Goal: Task Accomplishment & Management: Use online tool/utility

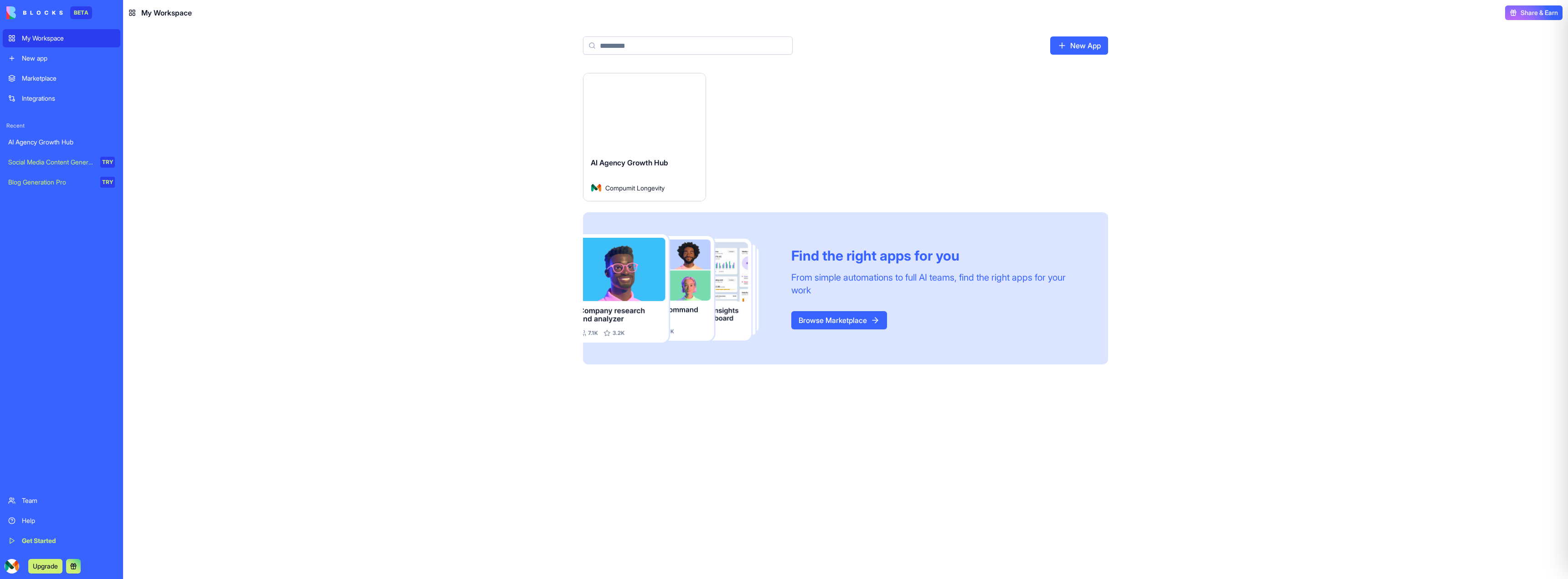
click at [43, 145] on div "AI Agency Growth Hub" at bounding box center [61, 142] width 107 height 9
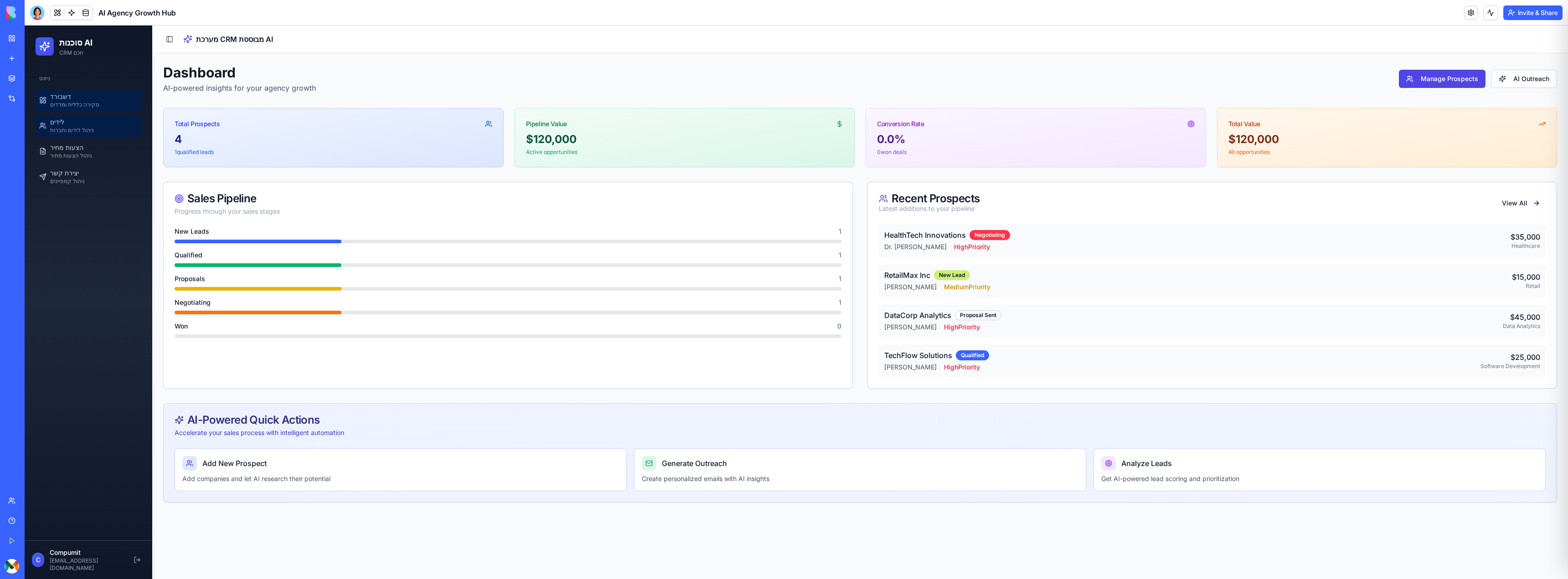
click at [83, 128] on span "ניהול לידים וחברות" at bounding box center [72, 130] width 44 height 7
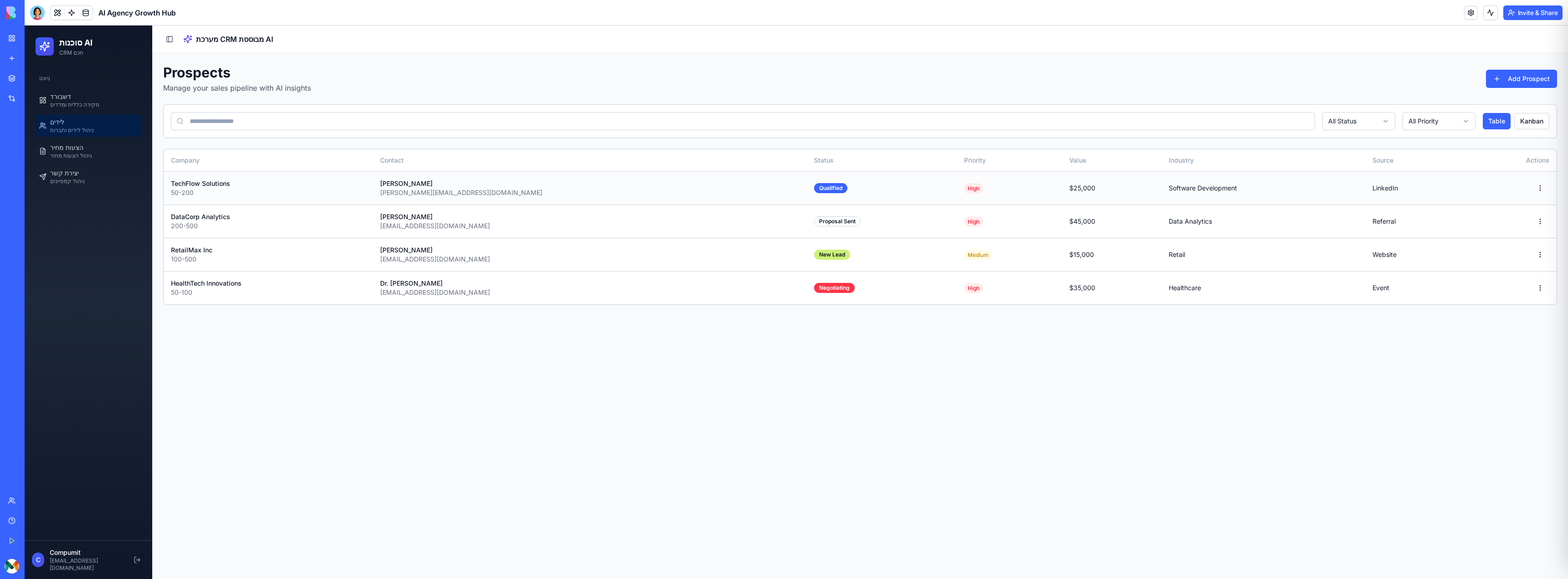
click at [219, 188] on div "TechFlow Solutions" at bounding box center [268, 183] width 195 height 9
click at [165, 40] on button "Toggle Sidebar" at bounding box center [169, 39] width 13 height 13
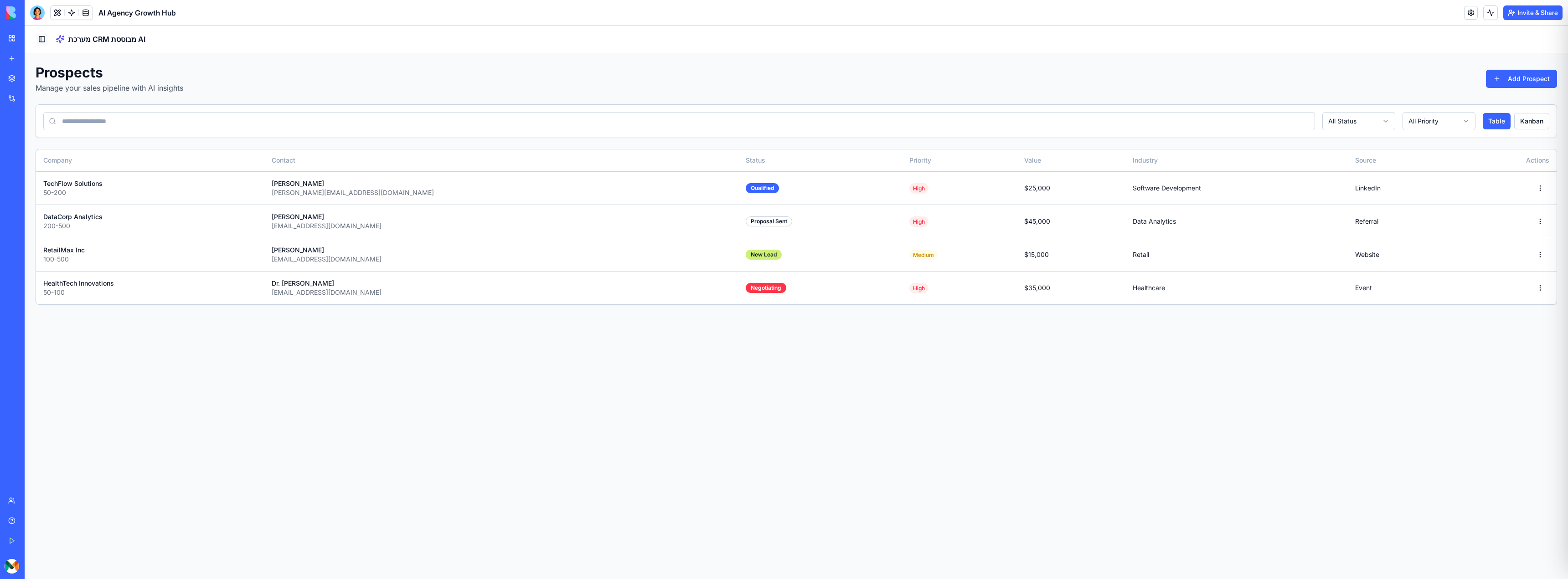
click at [44, 37] on button "Toggle Sidebar" at bounding box center [41, 39] width 13 height 13
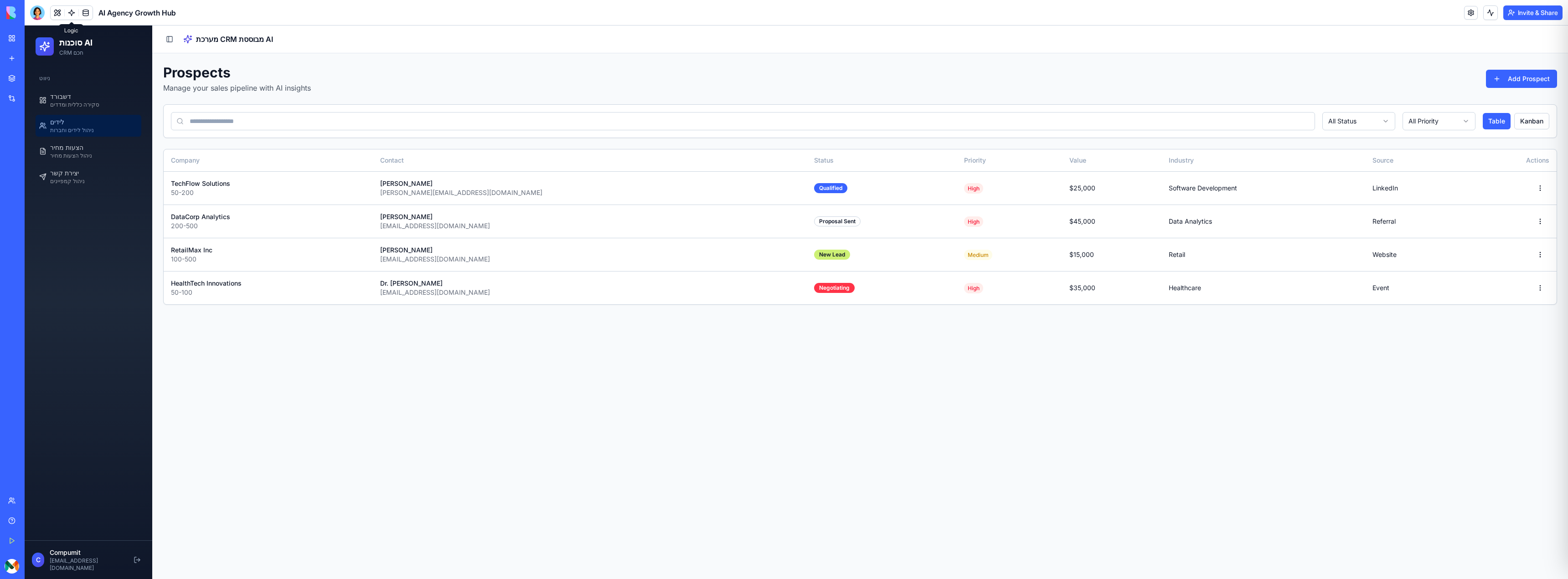
click at [69, 15] on link at bounding box center [71, 13] width 13 height 13
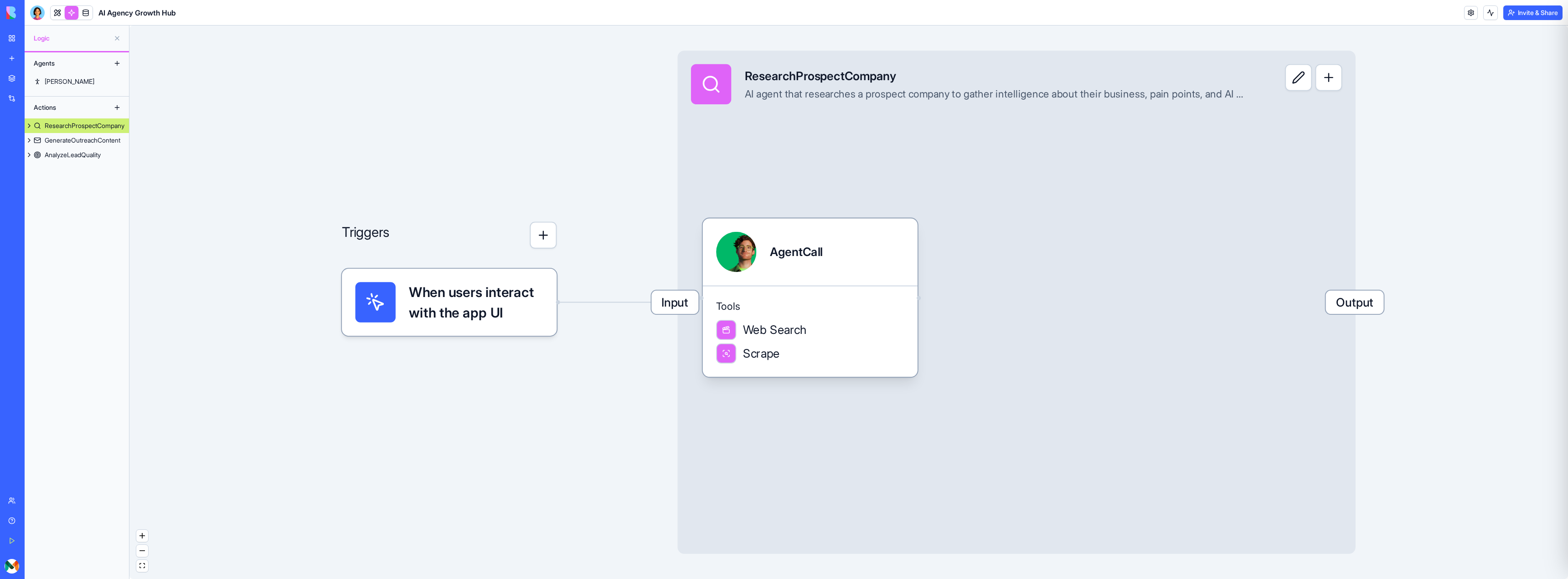
click at [455, 309] on span "When users interact with the app UI" at bounding box center [476, 302] width 135 height 40
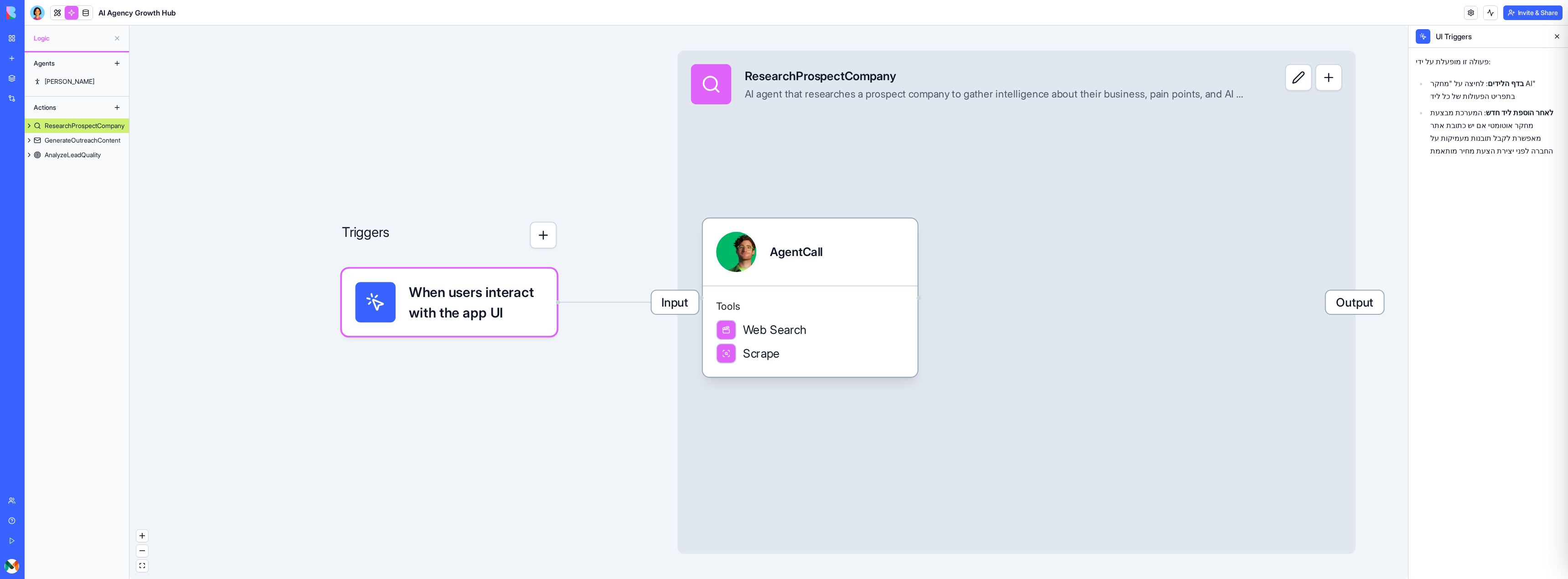
click at [545, 238] on button "button" at bounding box center [543, 235] width 27 height 27
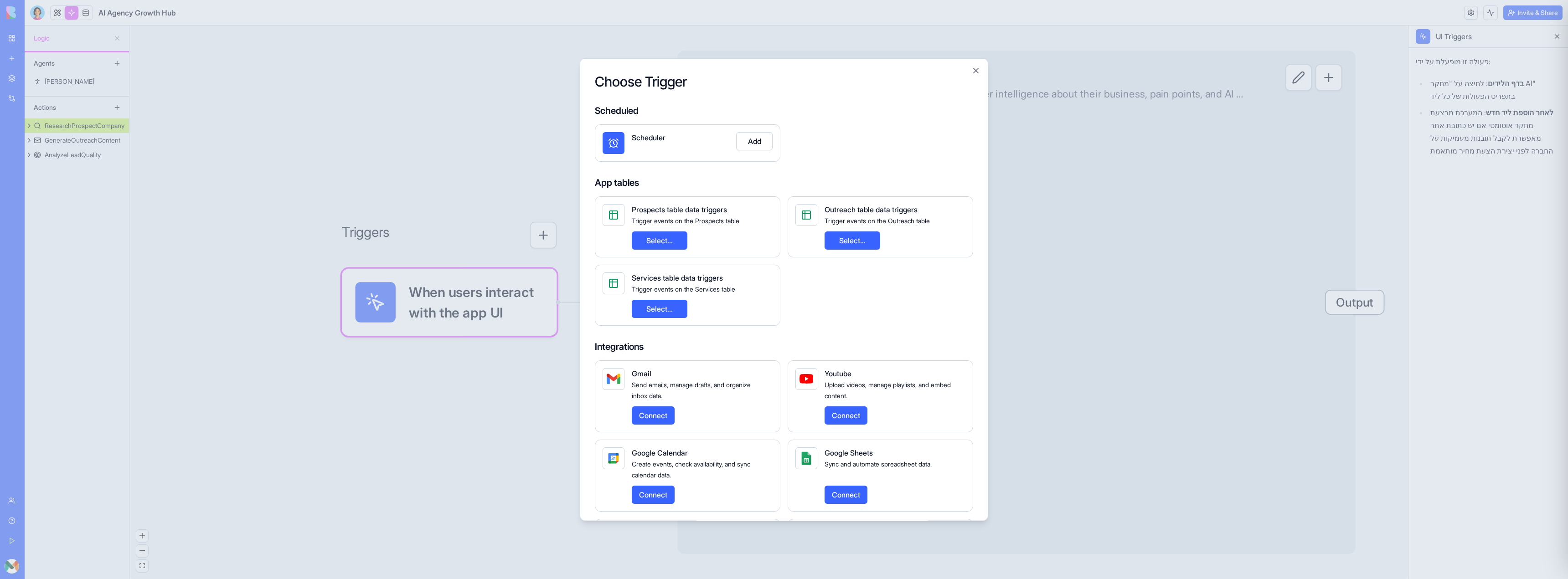
click at [760, 140] on button "Add" at bounding box center [754, 140] width 37 height 18
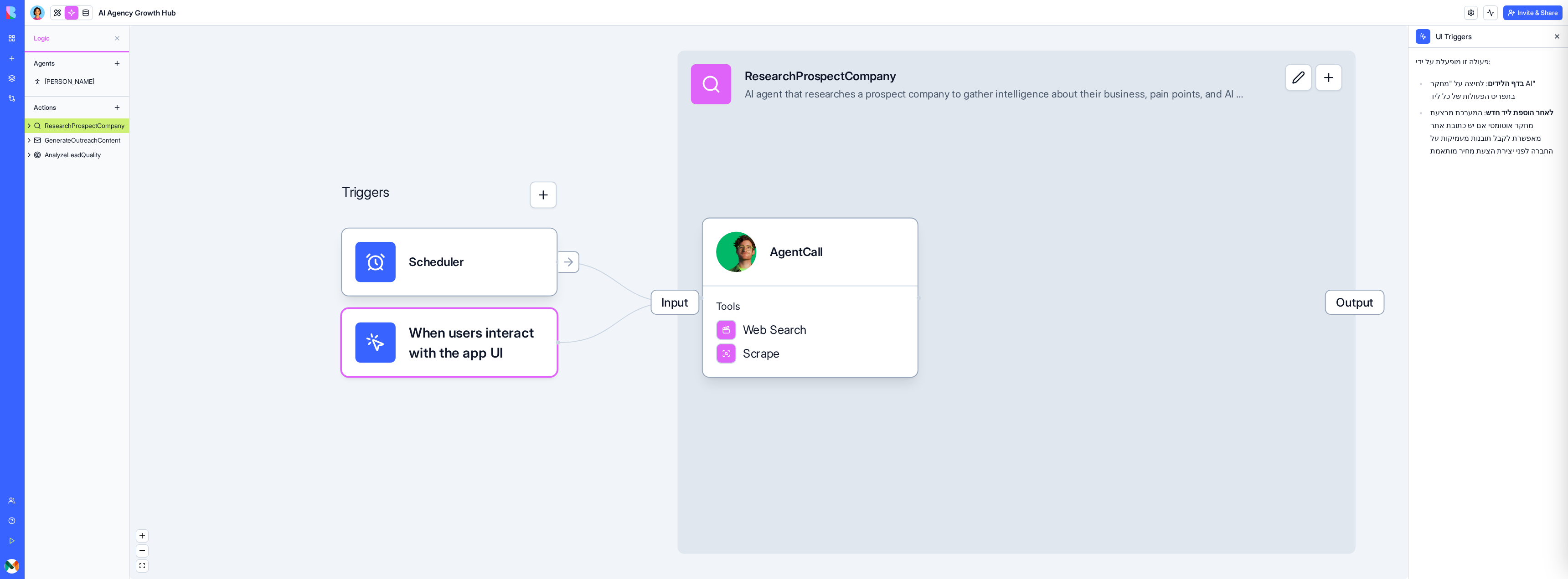
click at [499, 280] on div "Triggers Scheduler When users interact with the app UI Input ResearchProspectCo…" at bounding box center [769, 302] width 1278 height 553
click at [431, 267] on div "Scheduler" at bounding box center [436, 262] width 55 height 17
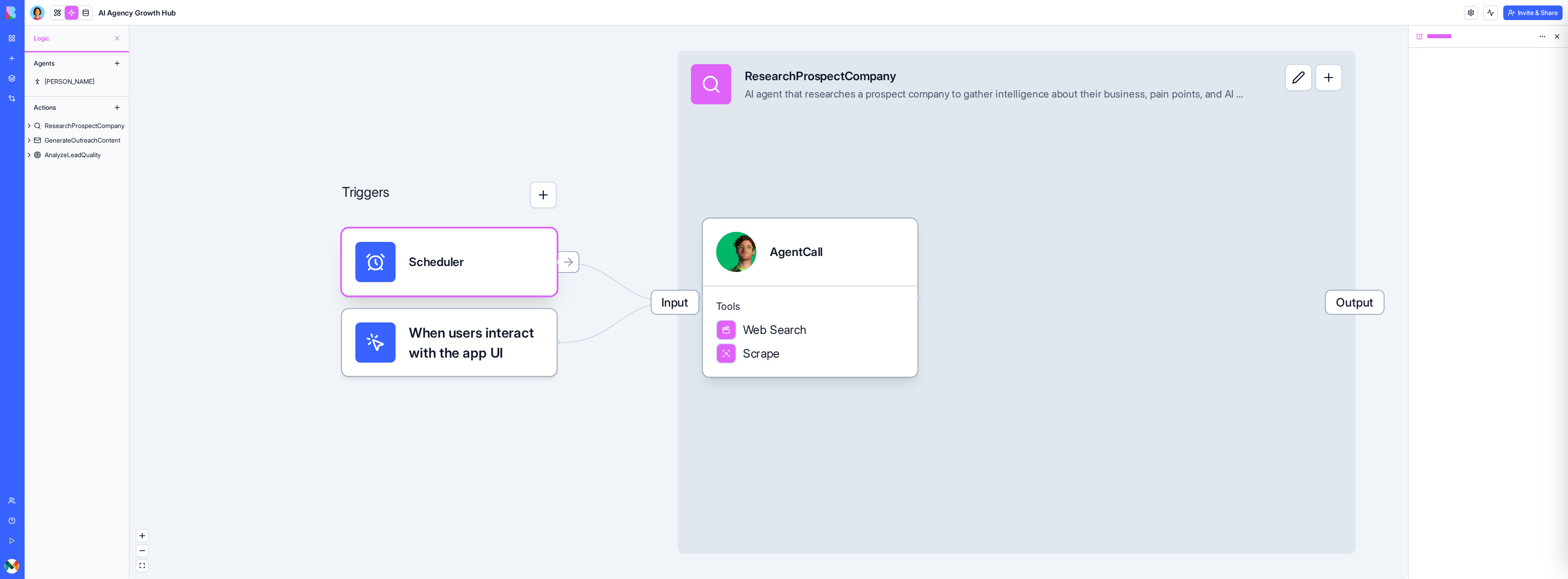
click at [431, 267] on div "Scheduler" at bounding box center [436, 262] width 55 height 17
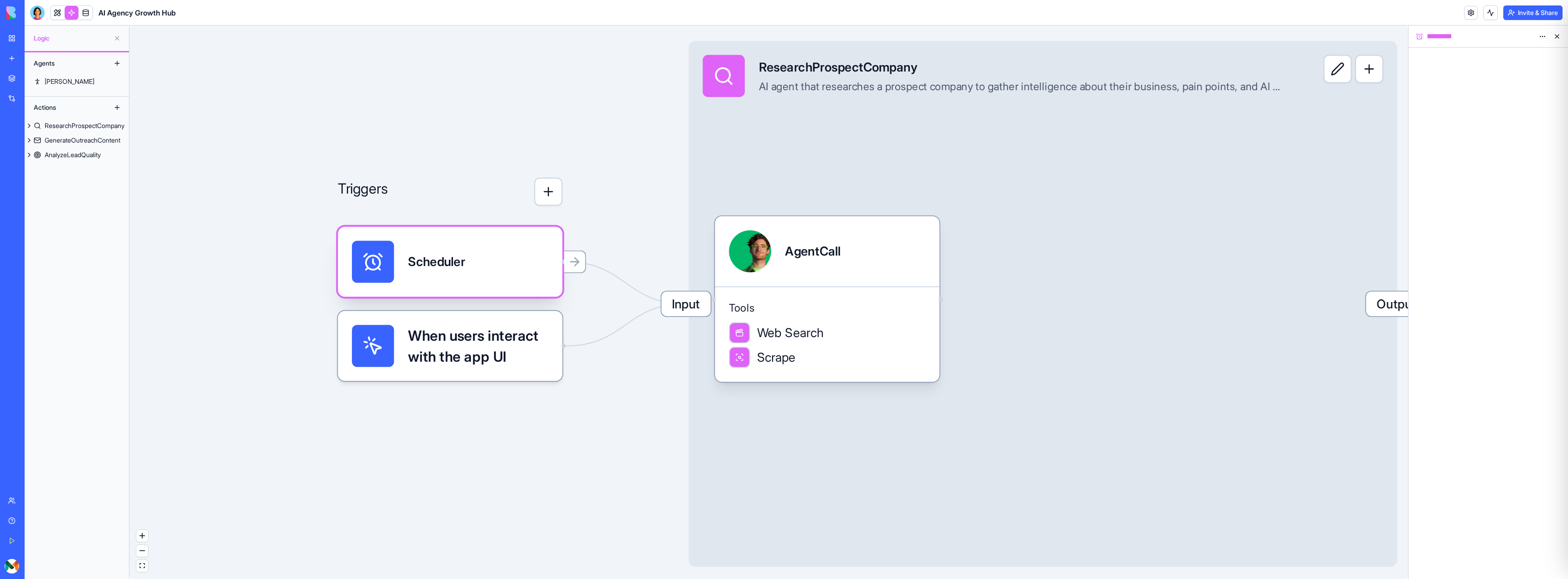
click at [431, 267] on div "Scheduler" at bounding box center [436, 262] width 57 height 17
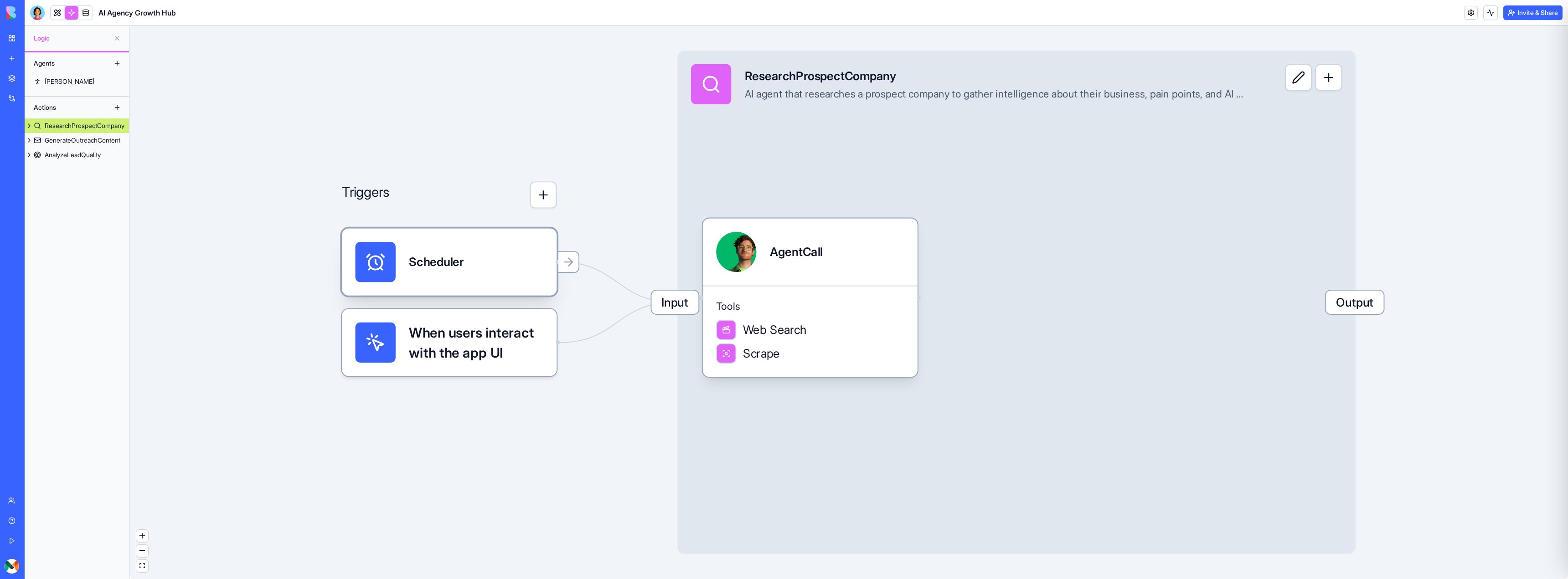
click at [445, 273] on div "Scheduler" at bounding box center [436, 262] width 55 height 40
click at [77, 155] on div "AnalyzeLeadQuality" at bounding box center [72, 154] width 56 height 9
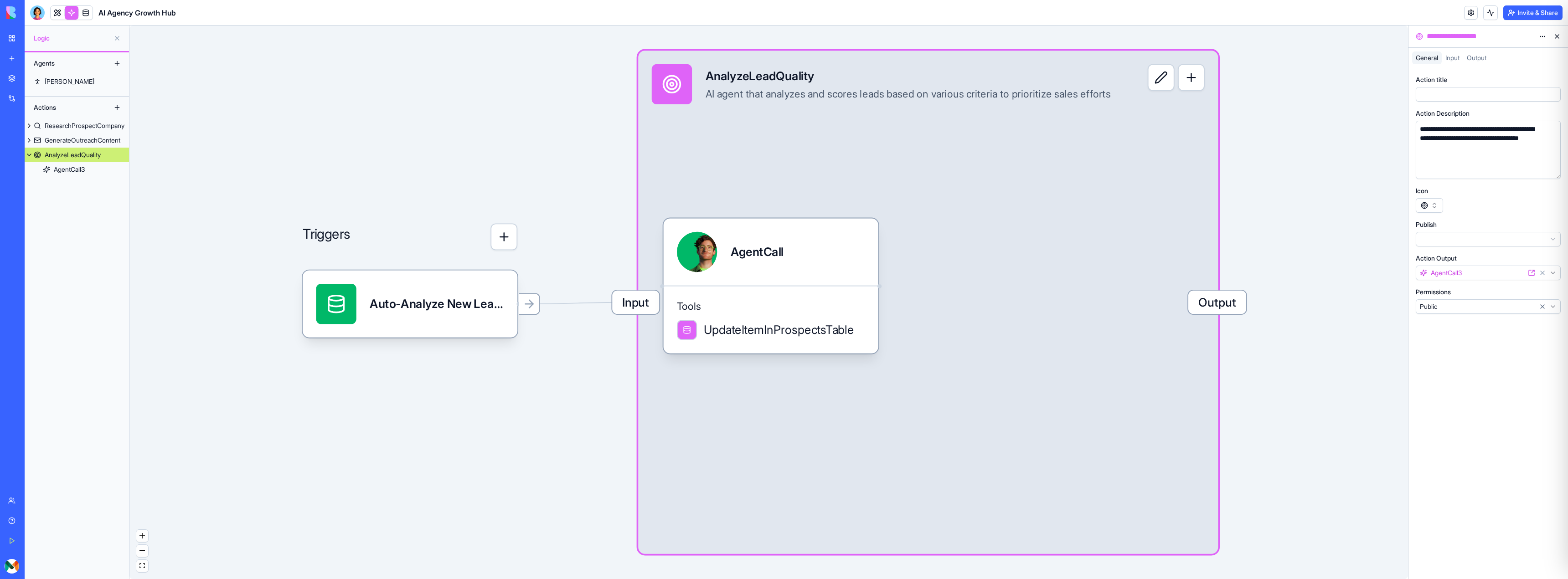
click at [55, 15] on link at bounding box center [57, 13] width 13 height 13
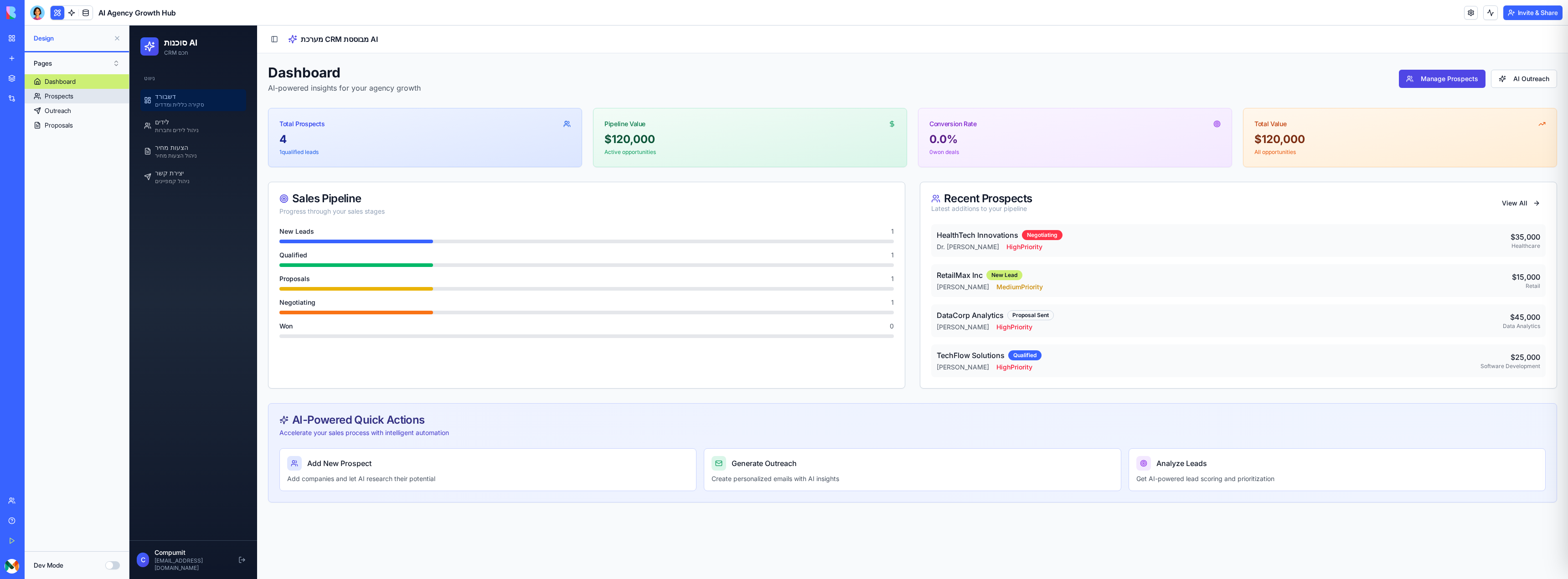
click at [85, 97] on link "Prospects" at bounding box center [76, 96] width 104 height 15
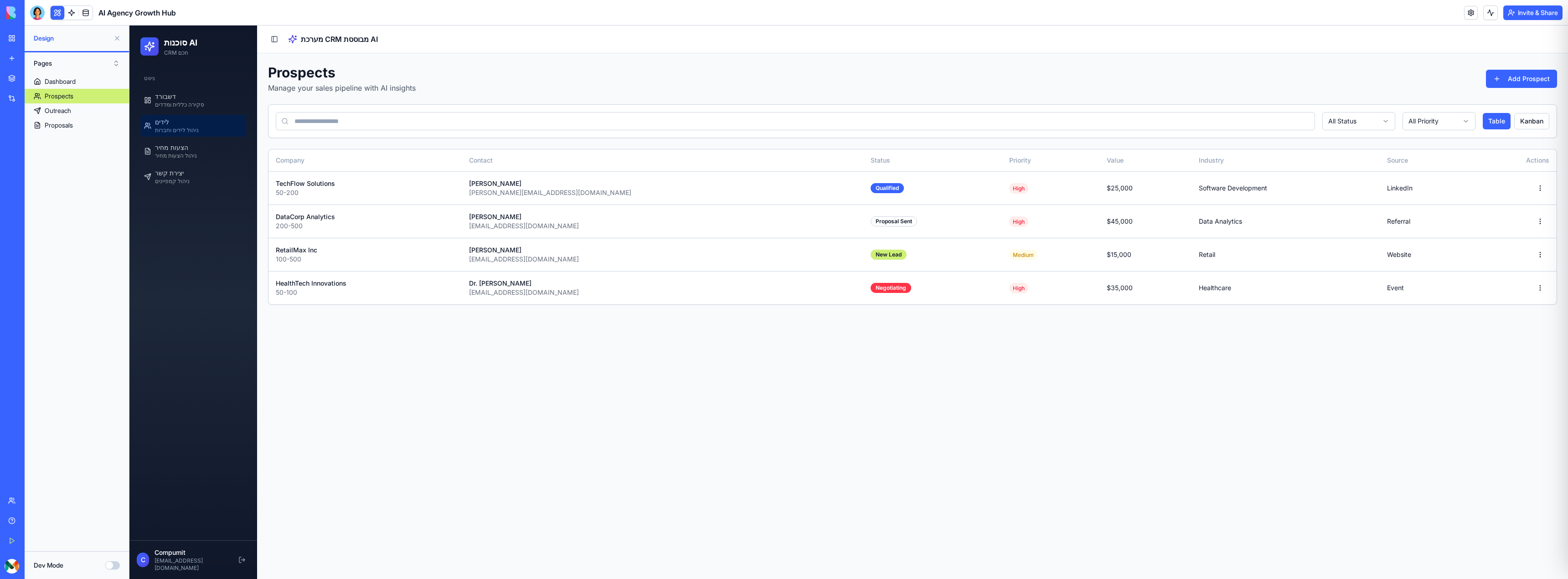
click at [108, 566] on button "Dev Mode" at bounding box center [113, 565] width 15 height 8
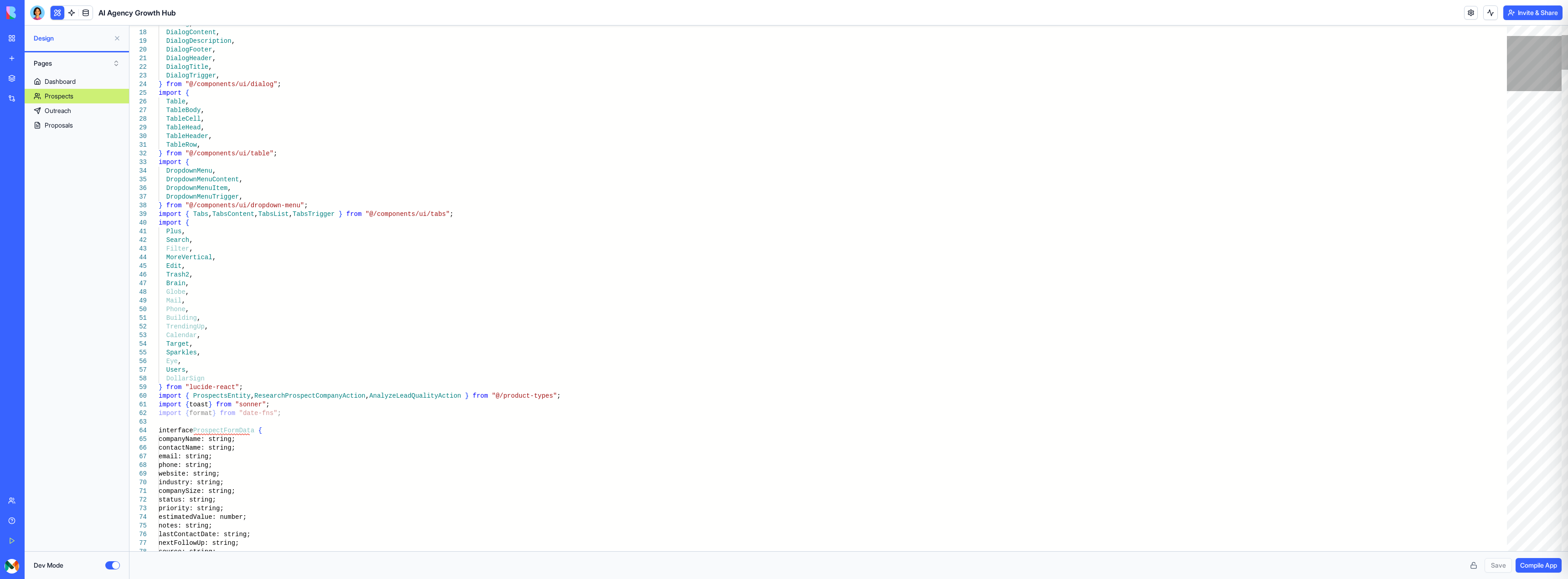
click at [1539, 85] on div at bounding box center [1535, 63] width 55 height 55
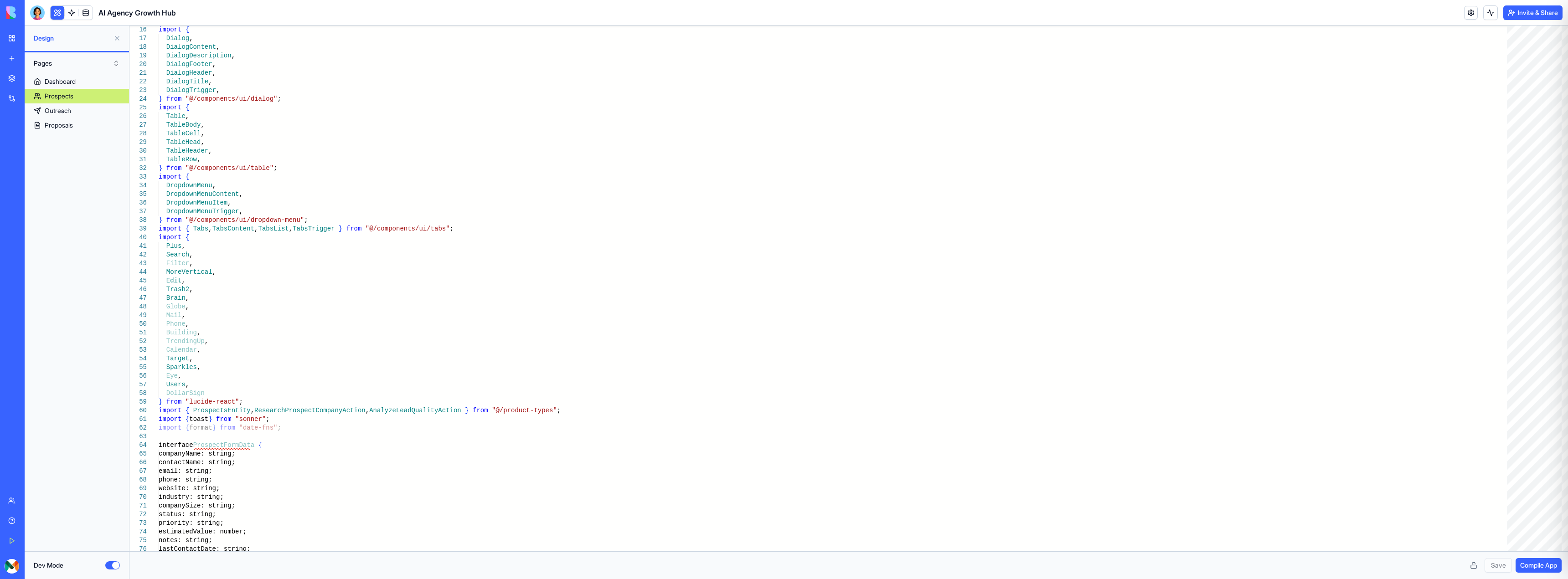
click at [51, 567] on button "Upgrade" at bounding box center [45, 566] width 34 height 15
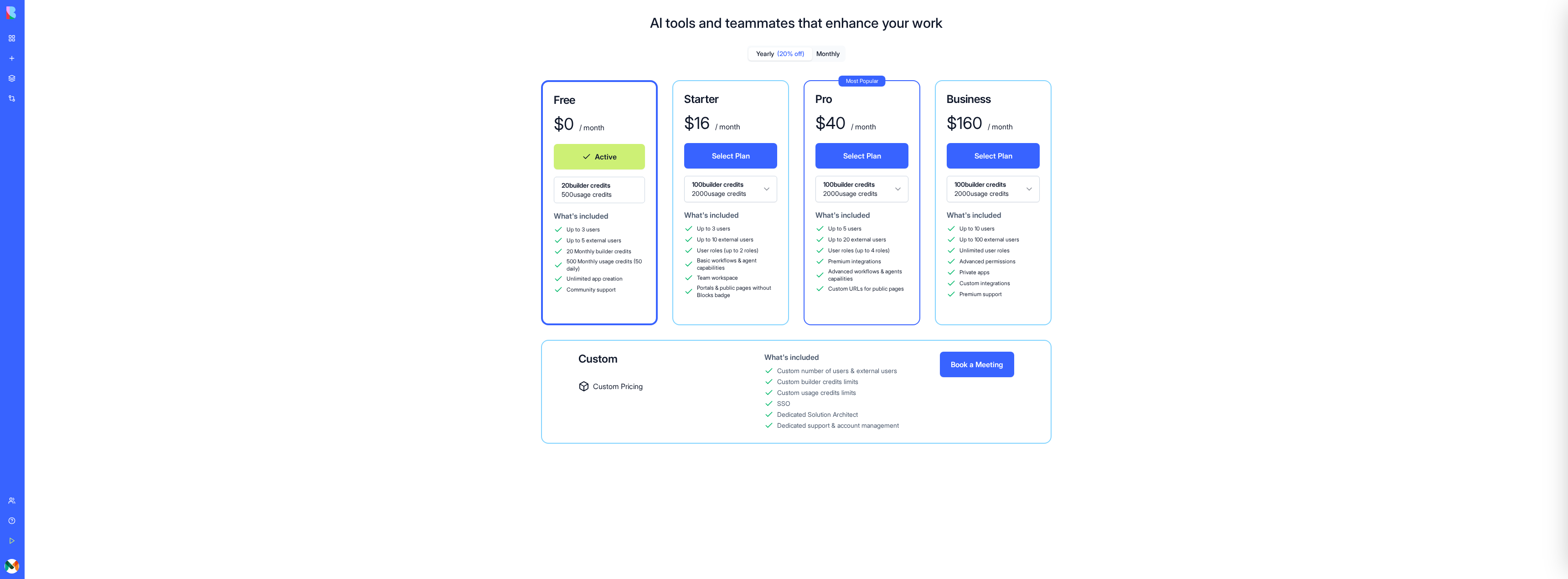
click at [598, 188] on span "20 builder credits" at bounding box center [600, 185] width 75 height 9
click at [54, 9] on img at bounding box center [34, 12] width 57 height 13
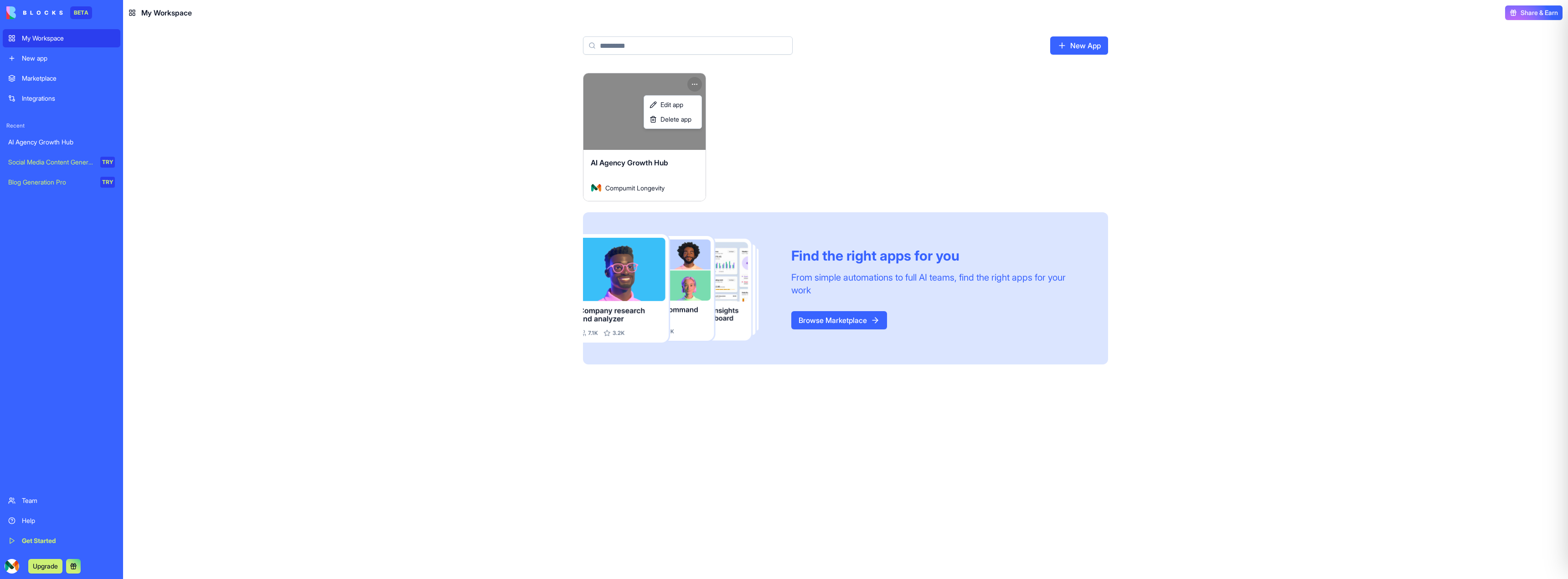
click at [699, 84] on html "BETA My Workspace New app Marketplace Integrations Recent AI Agency Growth Hub …" at bounding box center [784, 290] width 1568 height 579
click at [679, 102] on span "Edit app" at bounding box center [671, 105] width 23 height 9
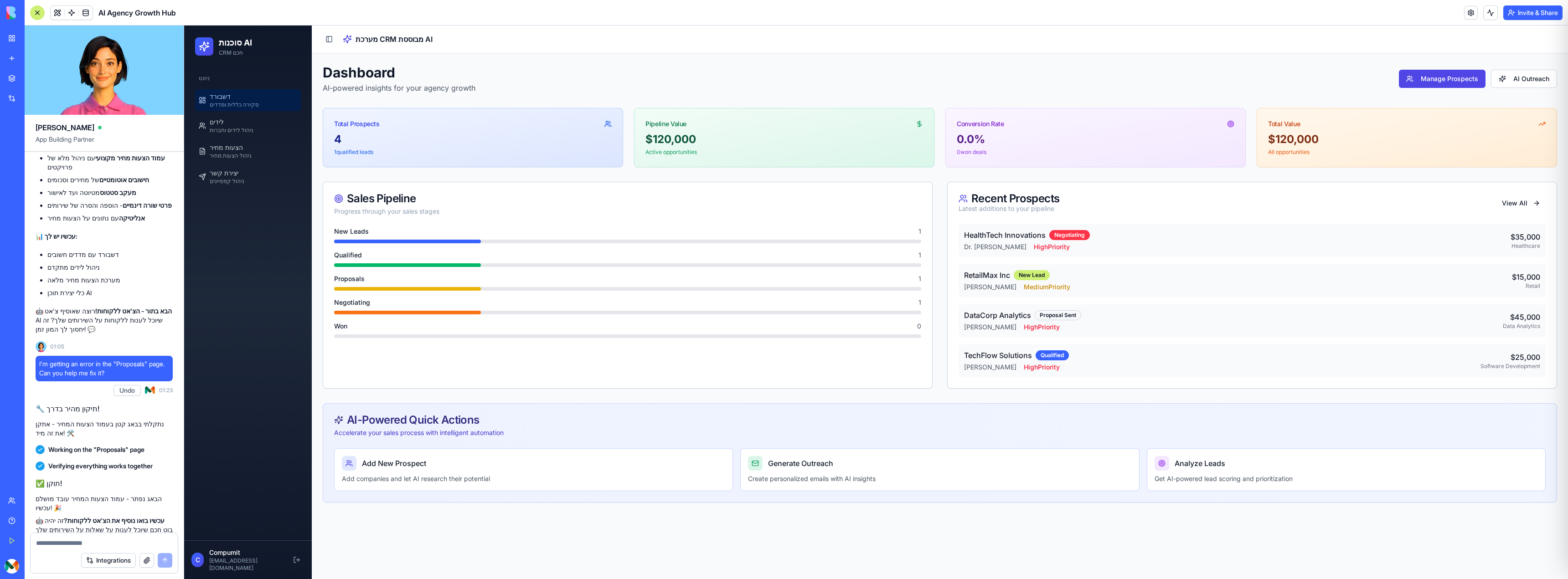
click at [75, 543] on textarea at bounding box center [104, 543] width 136 height 9
type textarea "*"
type textarea "**********"
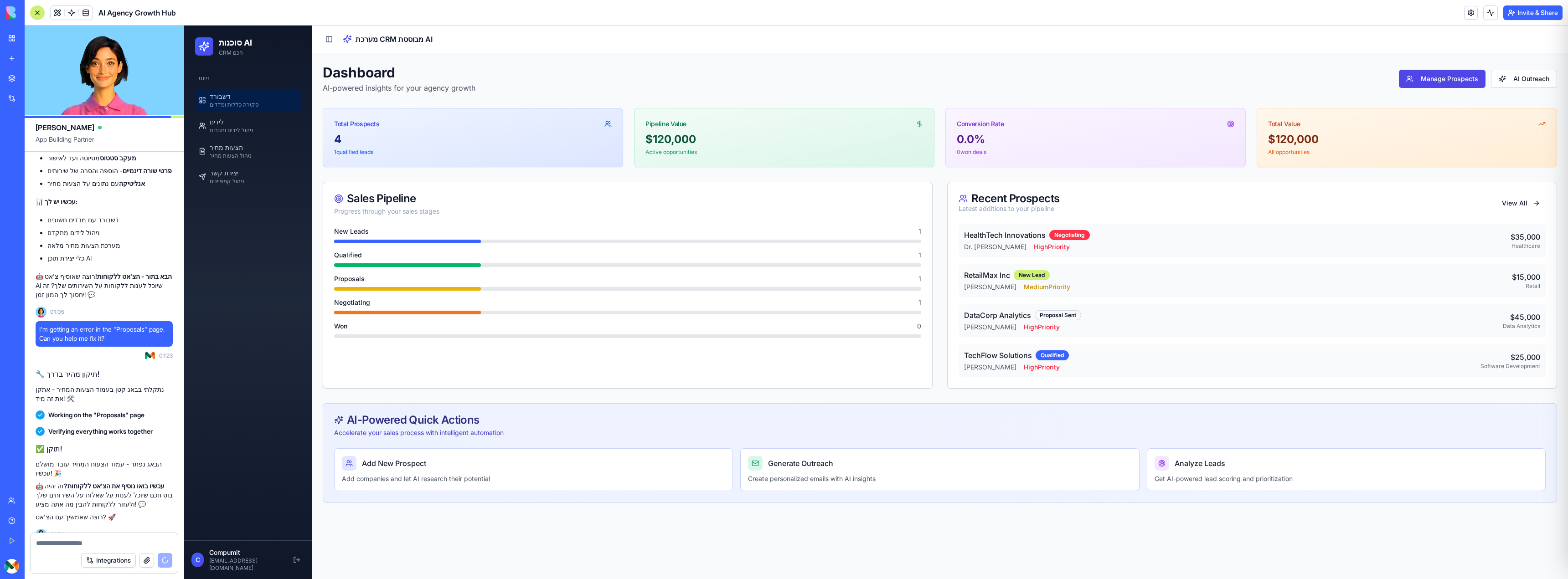
click at [101, 559] on button "Integrations" at bounding box center [108, 560] width 55 height 15
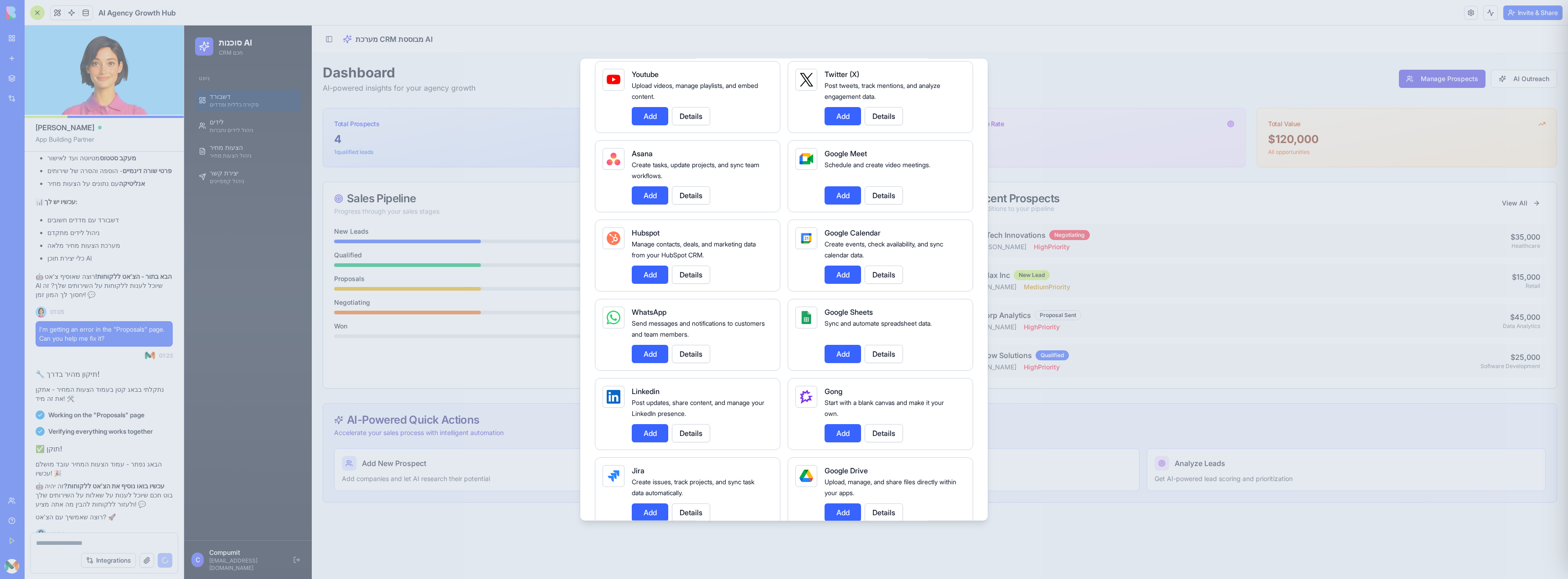
scroll to position [0, 0]
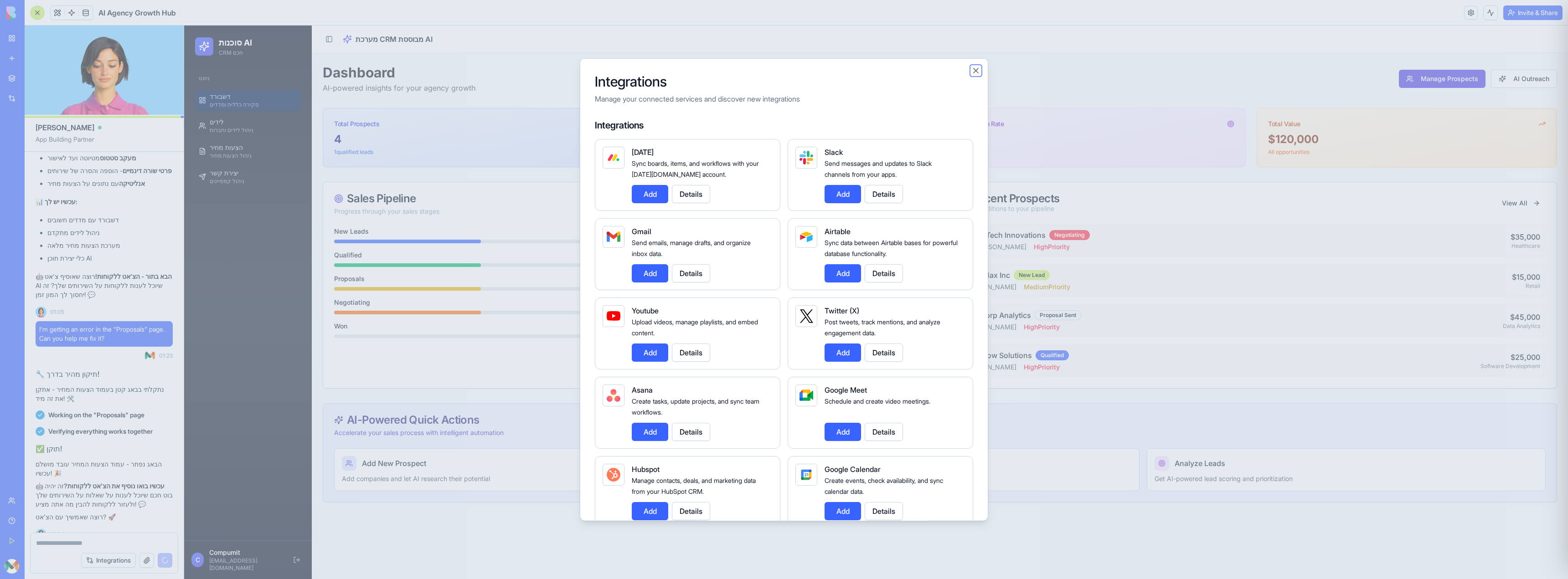
click at [976, 70] on button "Close" at bounding box center [976, 70] width 9 height 9
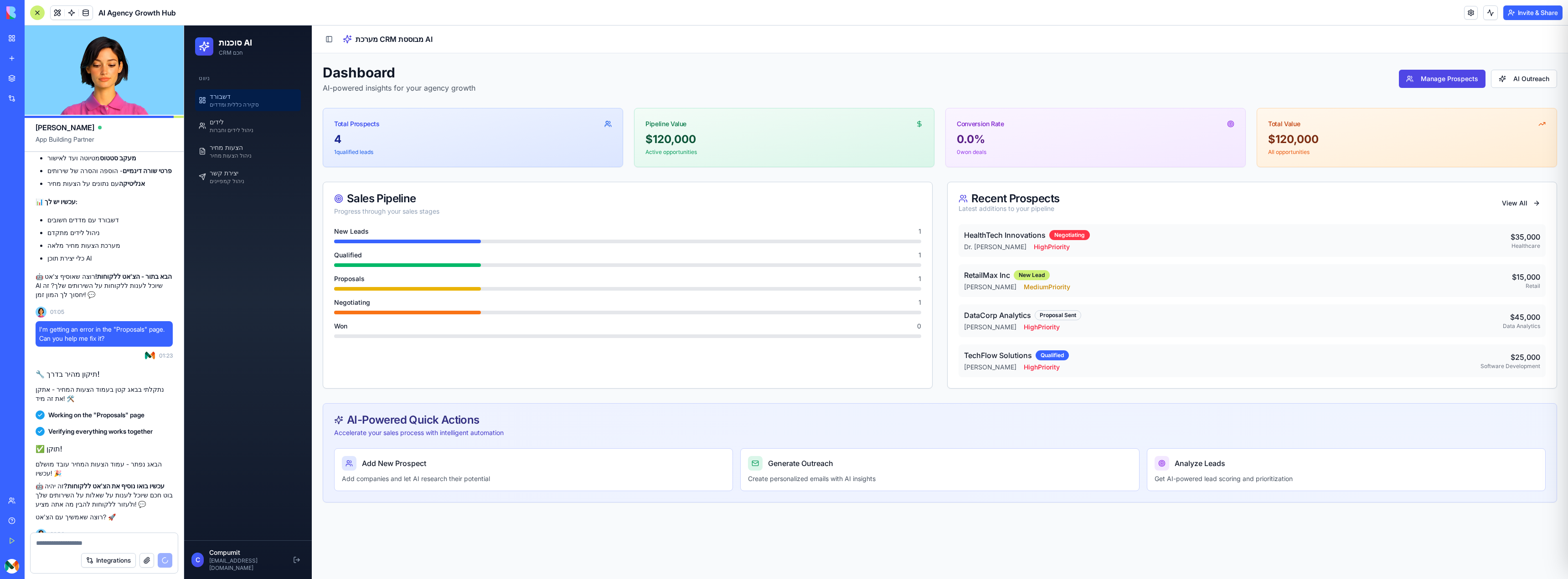
scroll to position [2516, 0]
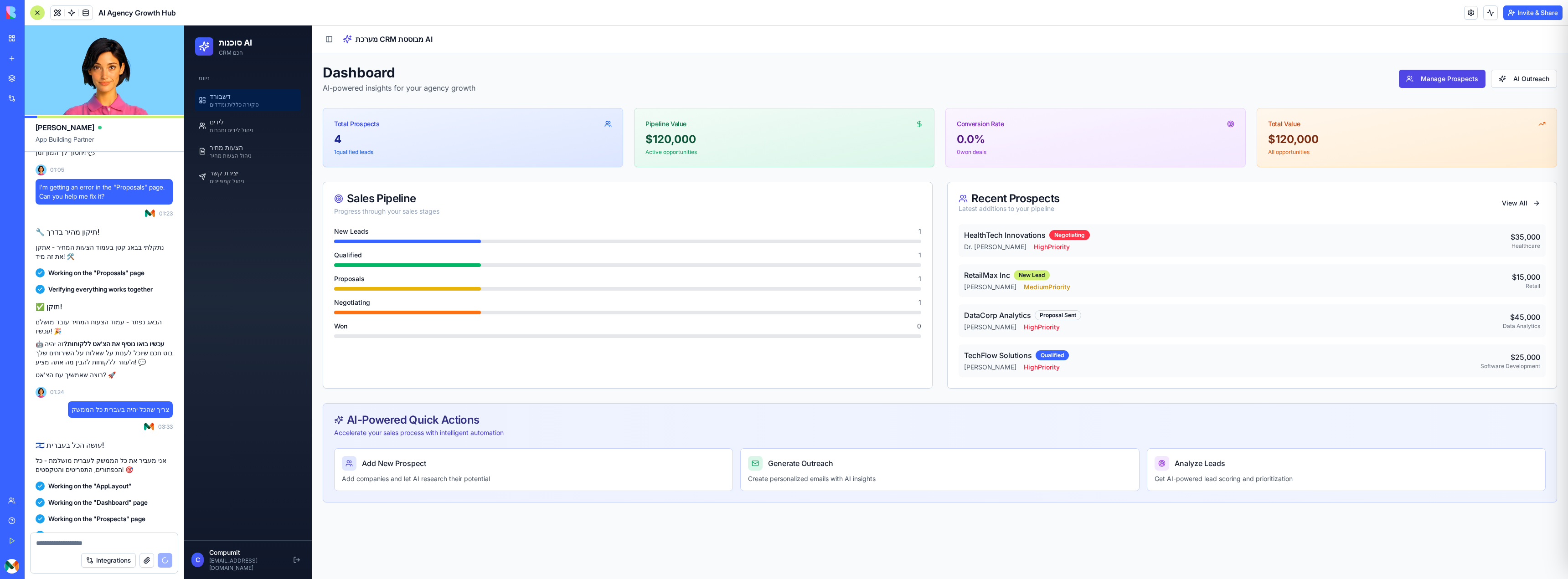
click at [105, 543] on textarea at bounding box center [104, 543] width 136 height 9
type textarea "*"
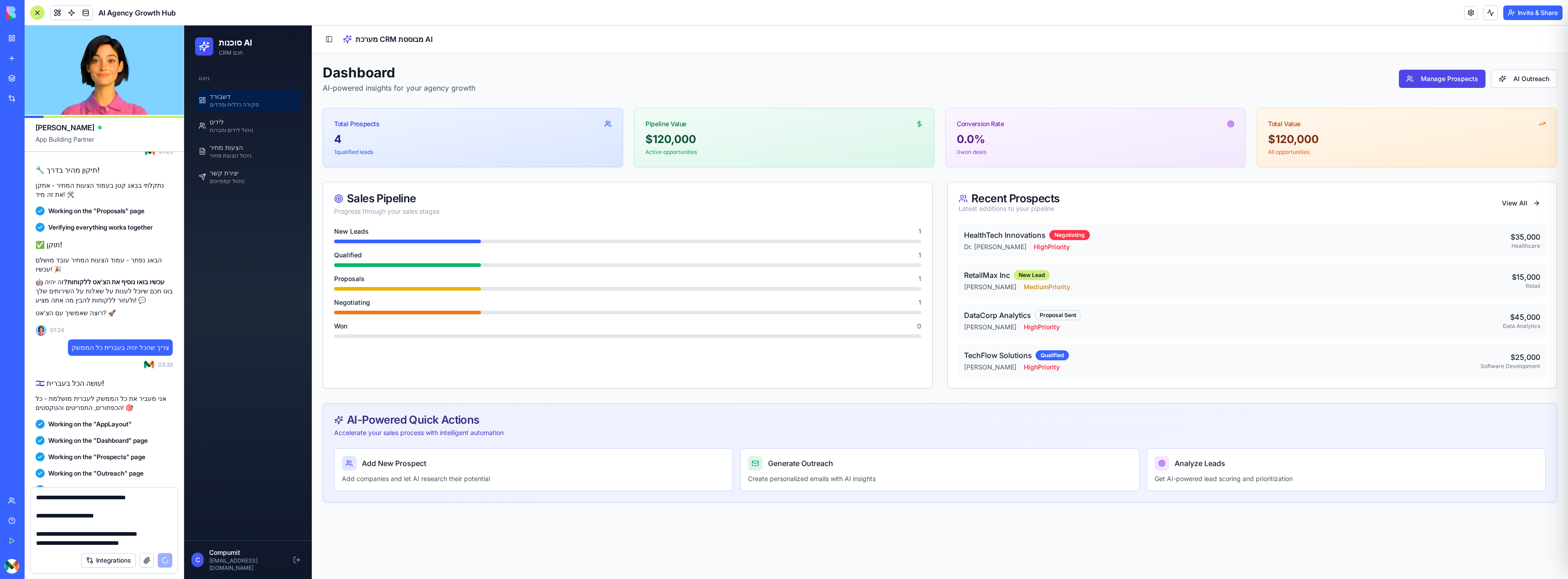
scroll to position [54, 0]
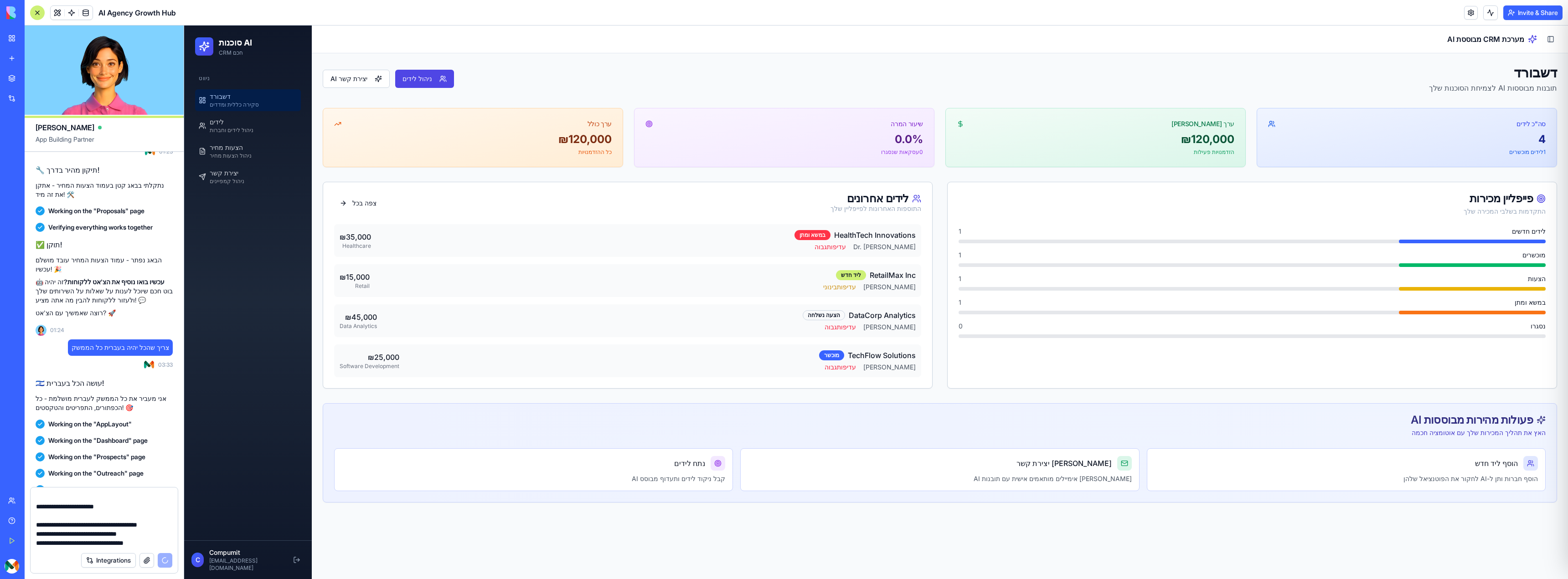
type textarea "**********"
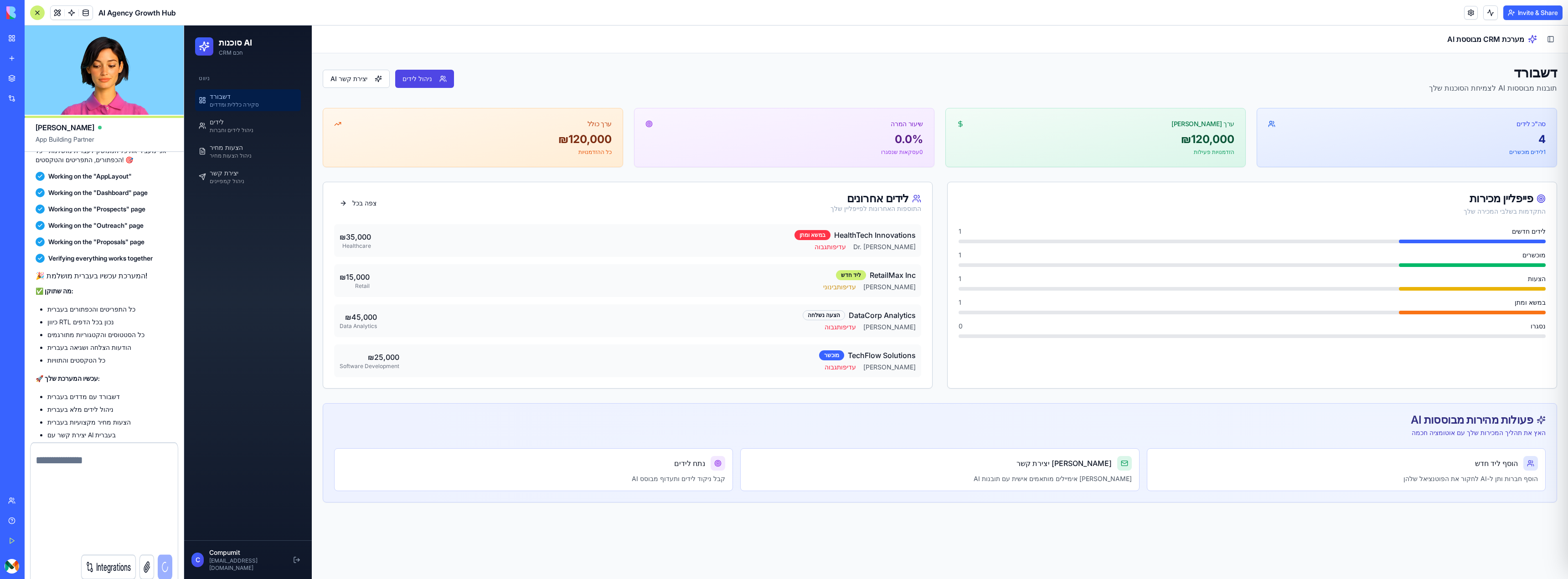
scroll to position [0, 0]
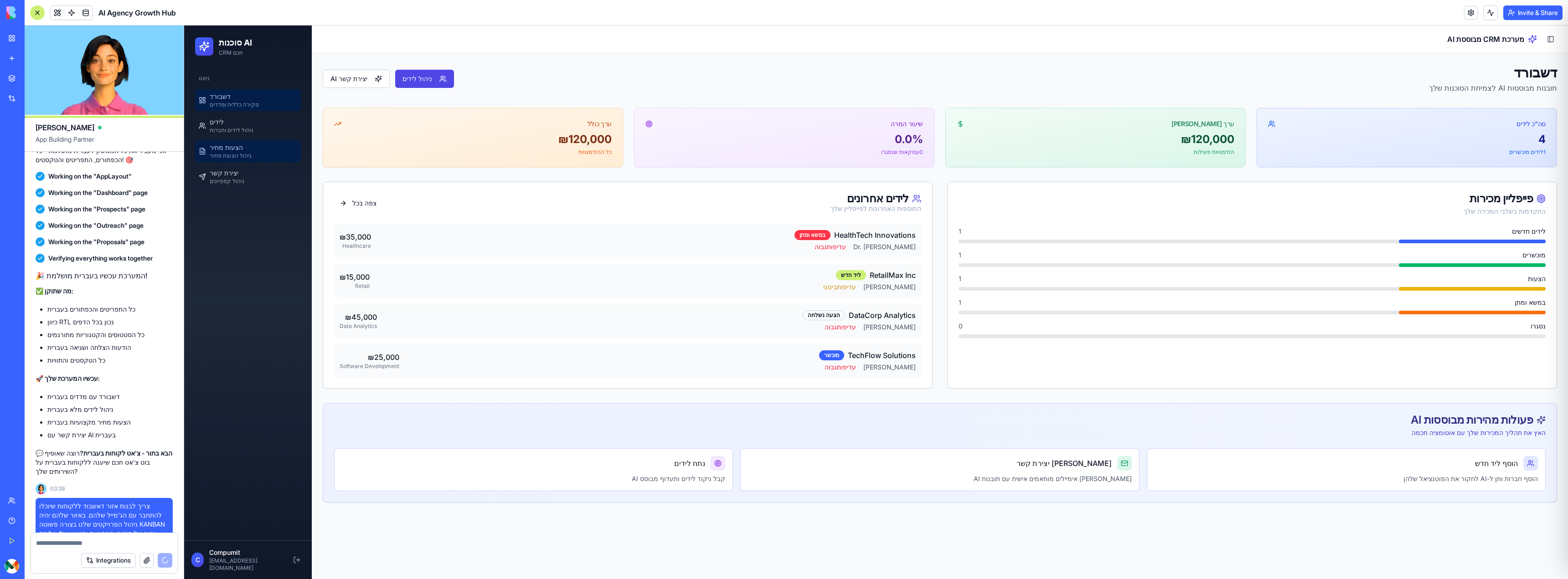
click at [265, 140] on link "הצעות מחיר ניהול הצעות מחיר" at bounding box center [248, 151] width 106 height 22
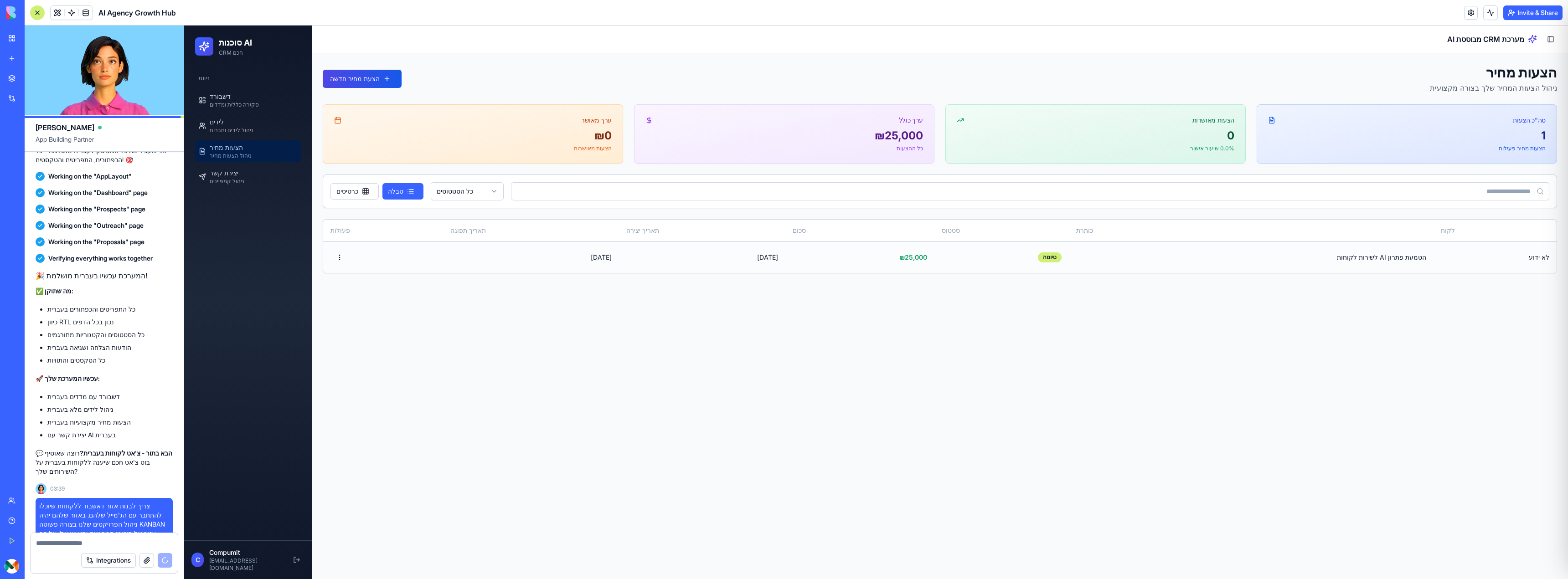
click at [379, 258] on td at bounding box center [383, 257] width 120 height 32
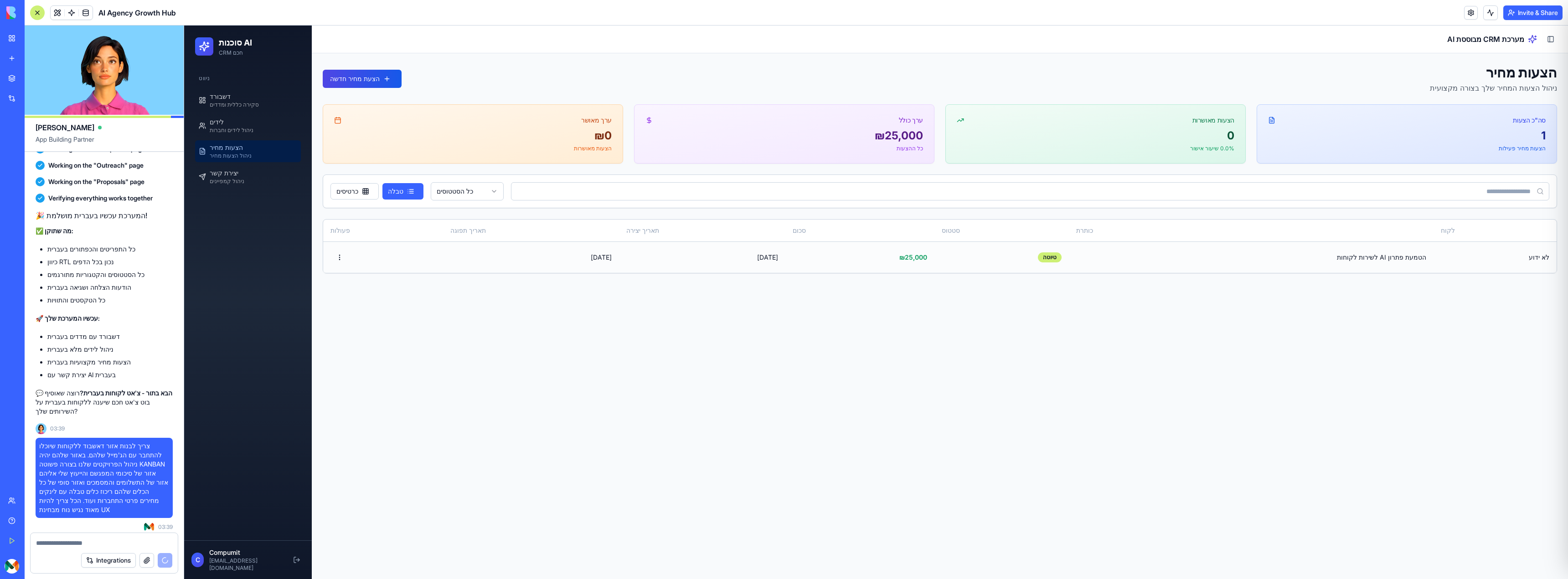
scroll to position [2960, 0]
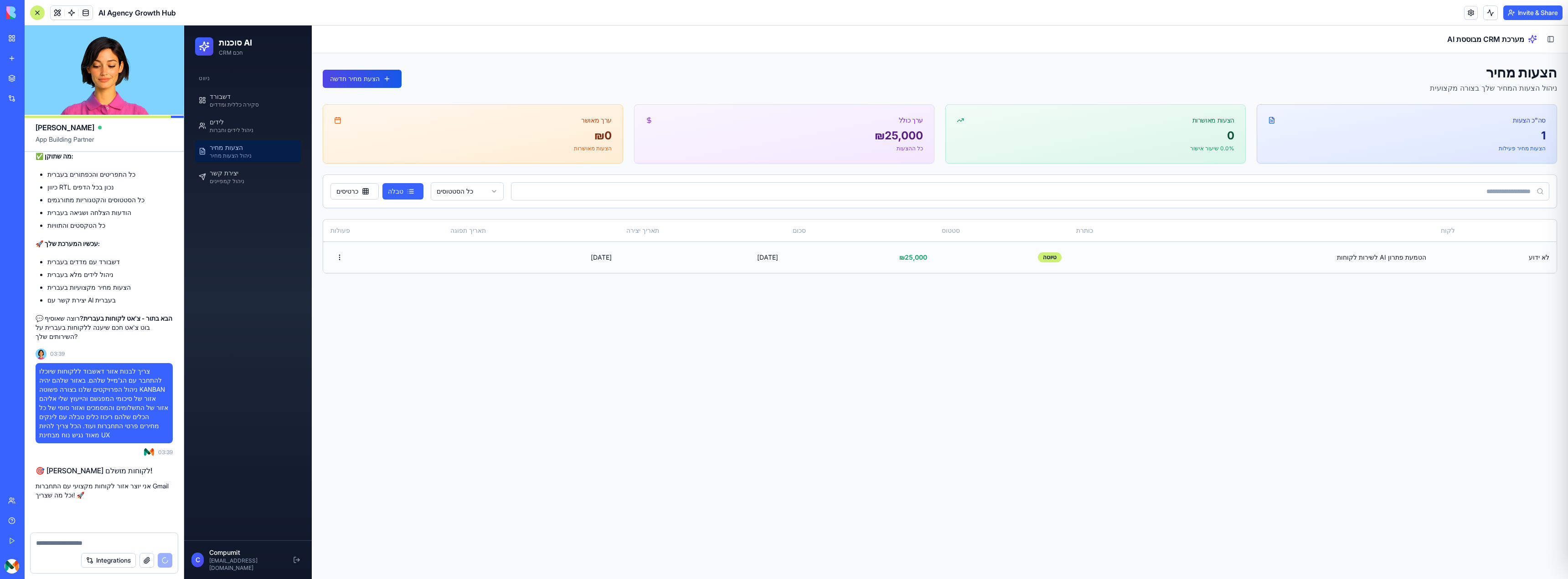
click at [607, 243] on td "[DATE]" at bounding box center [531, 257] width 176 height 32
click at [611, 260] on td "[DATE]" at bounding box center [531, 257] width 176 height 32
click at [80, 476] on html "BETA My Workspace New app Marketplace Integrations Recent AI Agency Growth Hub …" at bounding box center [784, 290] width 1568 height 579
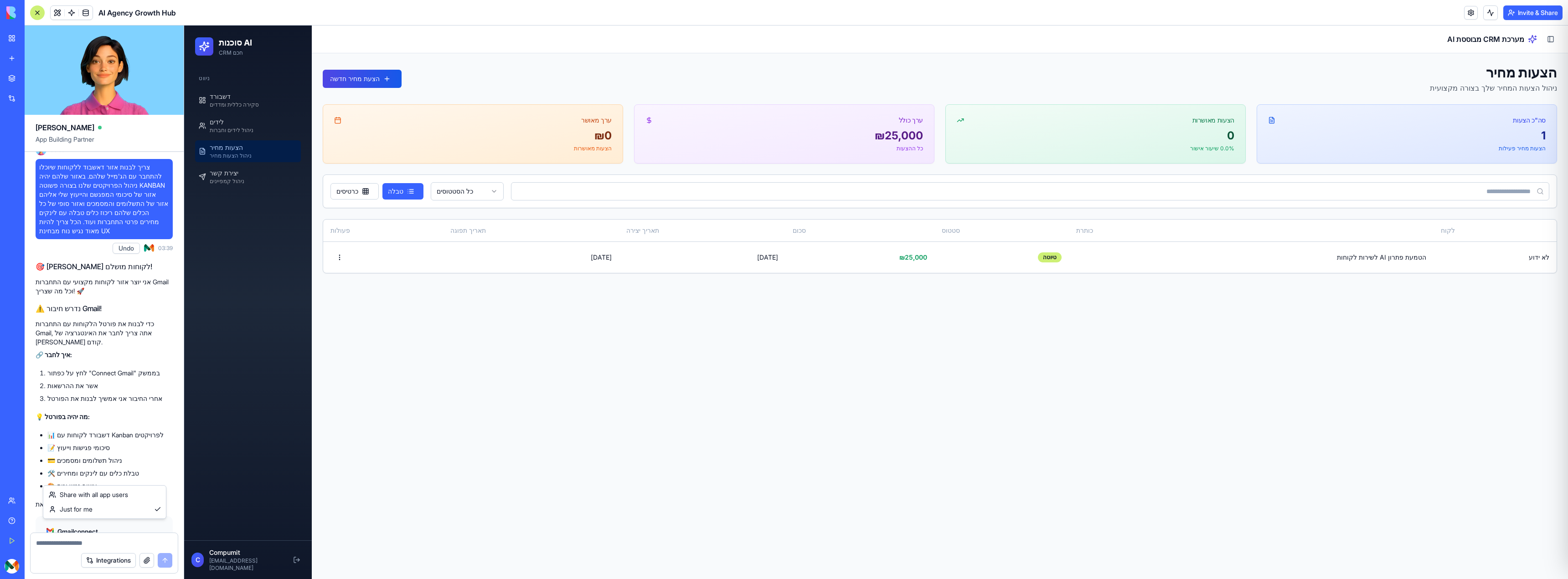
click at [110, 465] on html "BETA My Workspace New app Marketplace Integrations Recent AI Agency Growth Hub …" at bounding box center [784, 290] width 1568 height 579
click at [69, 474] on html "BETA My Workspace New app Marketplace Integrations Recent AI Agency Growth Hub …" at bounding box center [784, 290] width 1568 height 579
click at [69, 473] on html "BETA My Workspace New app Marketplace Integrations Recent AI Agency Growth Hub …" at bounding box center [784, 290] width 1568 height 579
click at [64, 564] on span "Connect" at bounding box center [62, 569] width 25 height 9
